Goal: Task Accomplishment & Management: Use online tool/utility

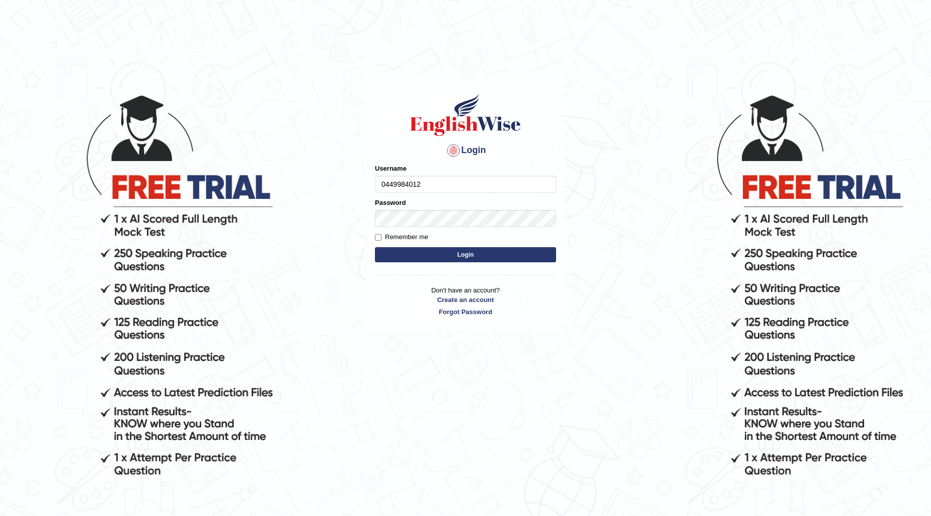
type input "0449984012"
click at [433, 260] on button "Login" at bounding box center [465, 254] width 181 height 15
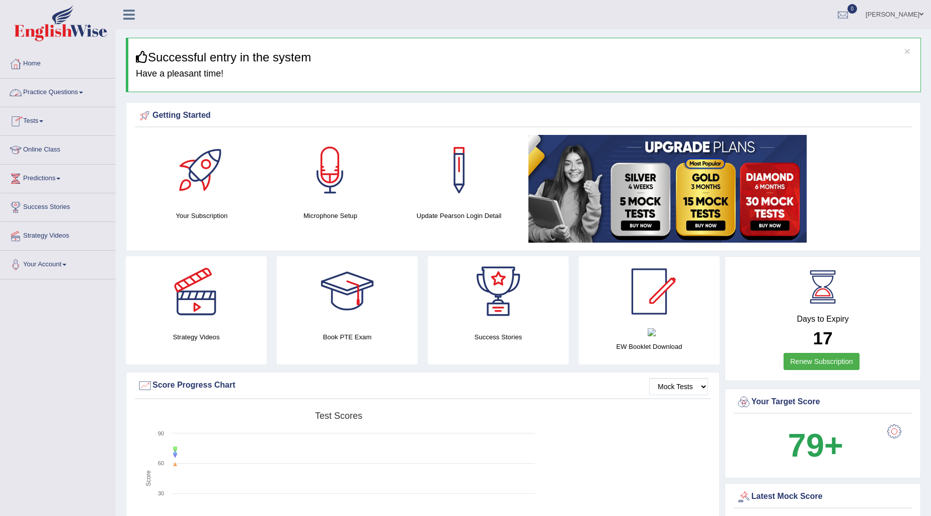
click at [41, 120] on link "Tests" at bounding box center [58, 119] width 115 height 25
click at [49, 159] on link "Take Mock Test" at bounding box center [66, 162] width 94 height 18
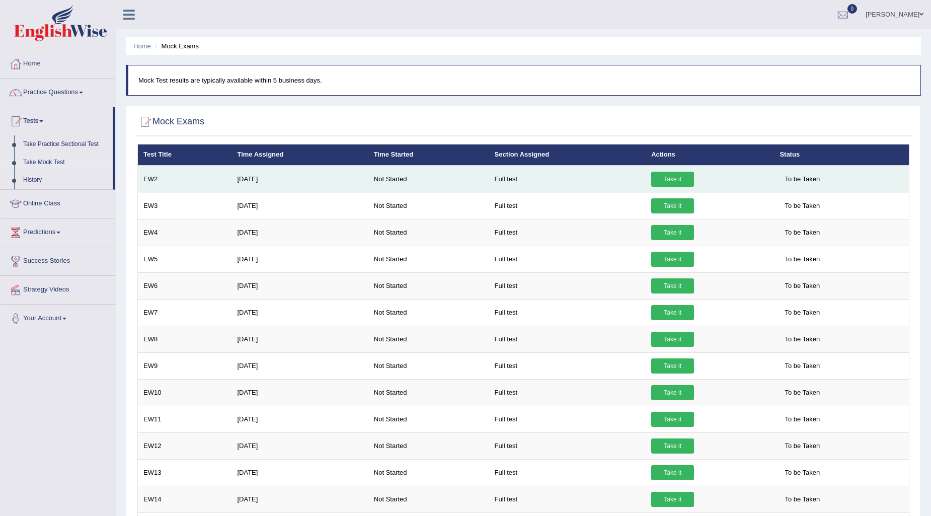
click at [666, 174] on link "Take it" at bounding box center [672, 179] width 43 height 15
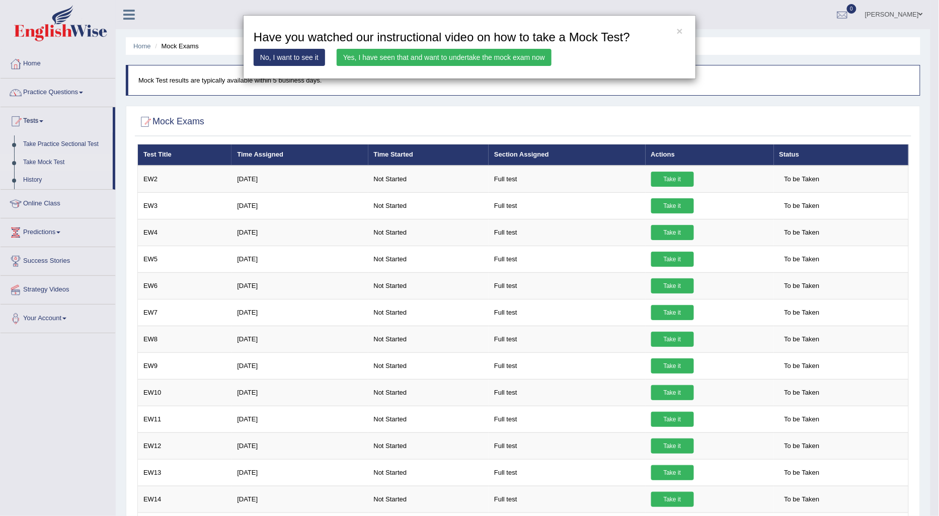
click at [390, 58] on link "Yes, I have seen that and want to undertake the mock exam now" at bounding box center [444, 57] width 215 height 17
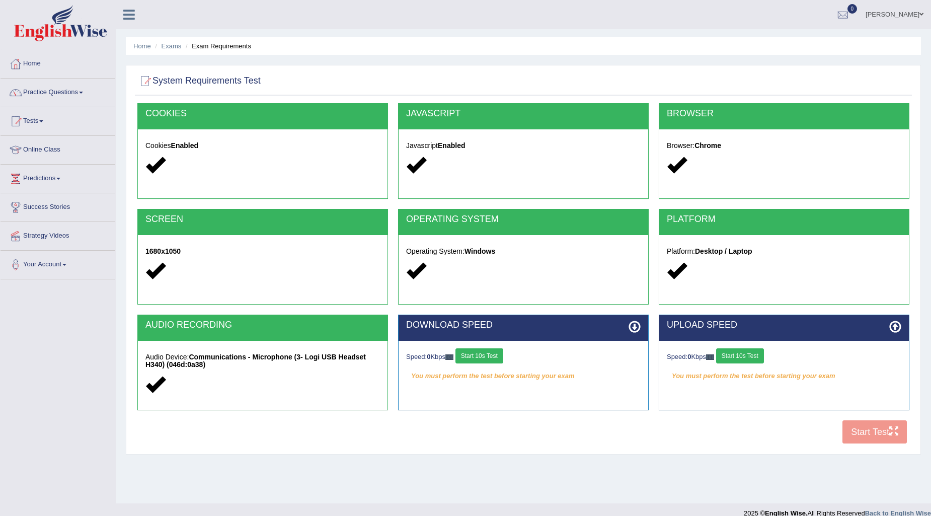
click at [493, 358] on button "Start 10s Test" at bounding box center [479, 355] width 48 height 15
click at [747, 356] on div "Speed: 0 Kbps Start 10s Test" at bounding box center [784, 357] width 234 height 18
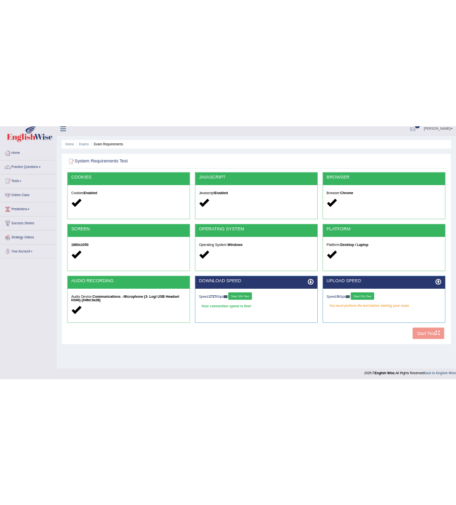
scroll to position [12, 0]
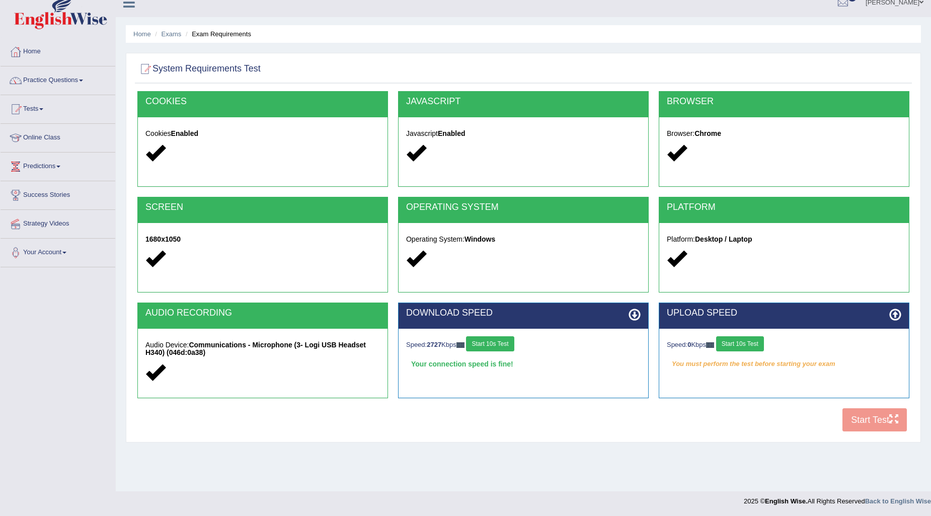
click at [740, 344] on button "Start 10s Test" at bounding box center [740, 343] width 48 height 15
click at [866, 418] on button "Start Test" at bounding box center [874, 419] width 64 height 23
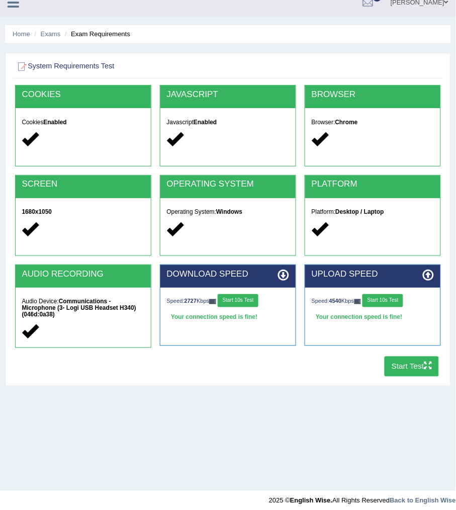
click at [260, 309] on div "Speed: 2727 Kbps Start 10s Test Your connection speed is fine! Select Audio Qua…" at bounding box center [228, 309] width 135 height 43
drag, startPoint x: 278, startPoint y: 302, endPoint x: 283, endPoint y: 304, distance: 5.3
drag, startPoint x: 283, startPoint y: 304, endPoint x: 290, endPoint y: 302, distance: 6.8
click at [285, 304] on div "Speed: 2727 Kbps Start 10s Test" at bounding box center [228, 301] width 123 height 15
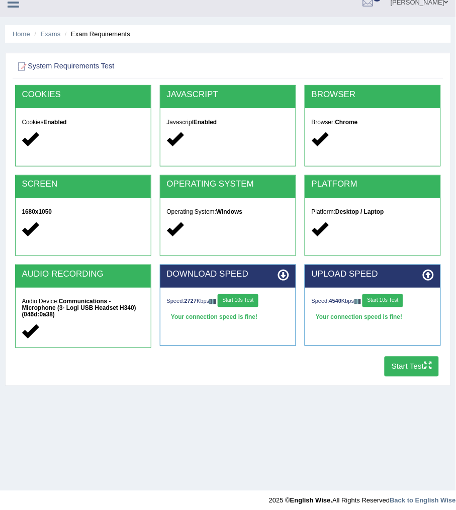
drag, startPoint x: 290, startPoint y: 302, endPoint x: 295, endPoint y: 298, distance: 6.1
click at [292, 300] on div "Speed: 2727 Kbps Start 10s Test Your connection speed is fine! Select Audio Qua…" at bounding box center [228, 309] width 135 height 43
click at [299, 259] on div "COOKIES Cookies Enabled JAVASCRIPT Javascript Enabled BROWSER Browser: Chrome S…" at bounding box center [228, 233] width 431 height 296
click at [315, 108] on div "Browser: Chrome" at bounding box center [372, 131] width 135 height 47
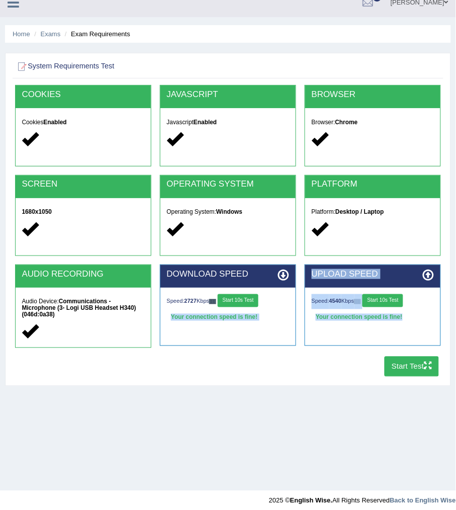
drag, startPoint x: 292, startPoint y: 429, endPoint x: 287, endPoint y: 403, distance: 26.3
click at [293, 429] on div "Home Exams Exam Requirements System Requirements Test [GEOGRAPHIC_DATA] Cookies…" at bounding box center [228, 239] width 456 height 503
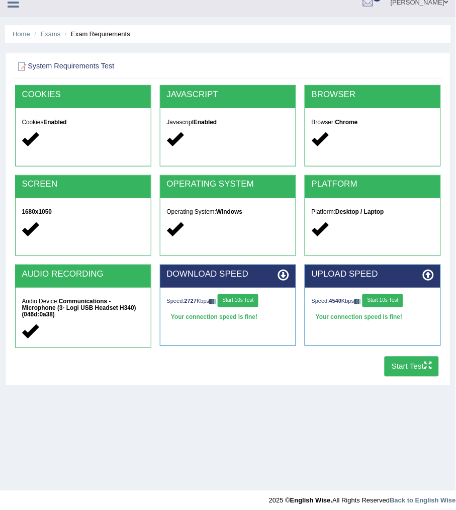
drag, startPoint x: 287, startPoint y: 403, endPoint x: 280, endPoint y: 315, distance: 88.3
click at [285, 344] on div "Home Exams Exam Requirements System Requirements Test [GEOGRAPHIC_DATA] Cookies…" at bounding box center [228, 239] width 456 height 503
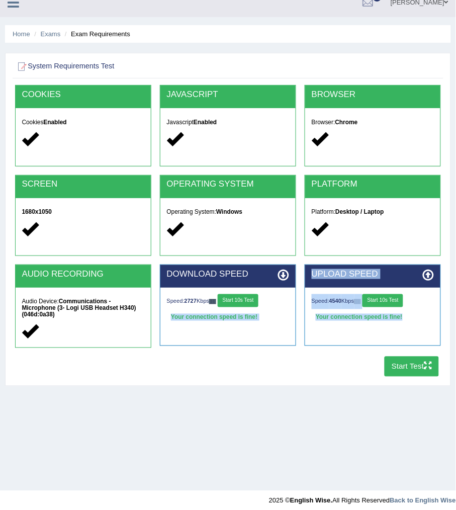
drag, startPoint x: 280, startPoint y: 312, endPoint x: 269, endPoint y: 251, distance: 62.5
click at [280, 270] on icon at bounding box center [284, 276] width 12 height 12
click at [276, 257] on div "OPERATING SYSTEM Operating System: Windows" at bounding box center [227, 220] width 145 height 90
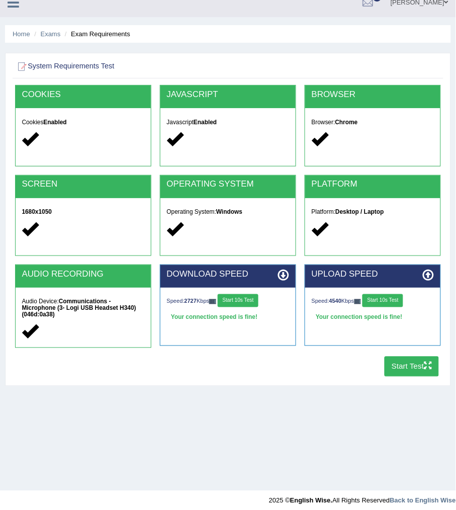
click at [248, 247] on div "OPERATING SYSTEM Operating System: Windows" at bounding box center [228, 216] width 136 height 82
click at [200, 247] on div "OPERATING SYSTEM Operating System: Windows" at bounding box center [228, 216] width 136 height 82
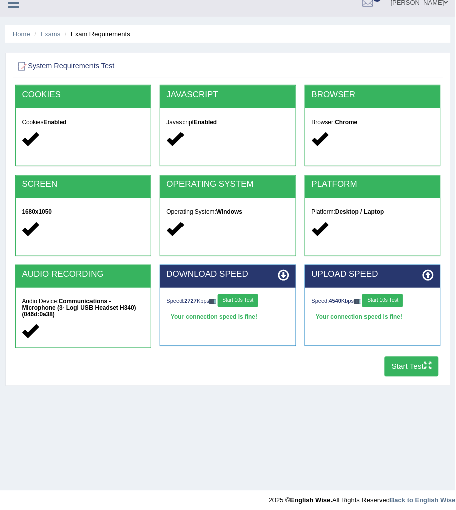
drag, startPoint x: 168, startPoint y: 243, endPoint x: 142, endPoint y: 245, distance: 26.3
click at [166, 244] on div "Operating System: Windows" at bounding box center [228, 221] width 135 height 47
click at [142, 245] on div "SCREEN 1680x1050" at bounding box center [83, 216] width 136 height 82
